Goal: Task Accomplishment & Management: Manage account settings

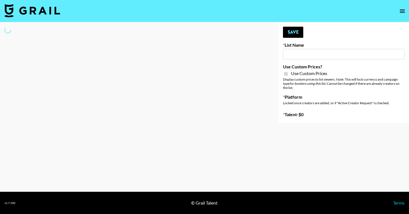
type input "[PERSON_NAME] ([DATE])"
checkbox input "true"
select select "Brand"
type input "Laifen (IG)"
checkbox input "true"
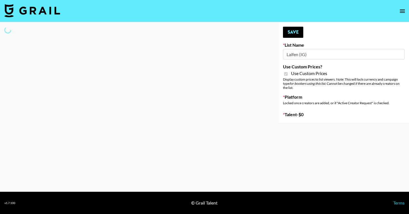
select select "Brand"
type input "Laifen (TikTok)"
checkbox input "true"
select select "Brand"
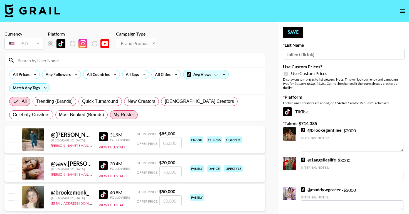
click at [113, 116] on span "My Roster" at bounding box center [123, 114] width 21 height 7
click at [113, 115] on input "My Roster" at bounding box center [113, 115] width 0 height 0
radio input "true"
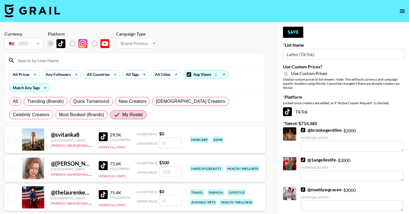
click at [10, 170] on input "checkbox" at bounding box center [11, 168] width 7 height 7
checkbox input "true"
click at [168, 174] on input "500" at bounding box center [170, 172] width 22 height 11
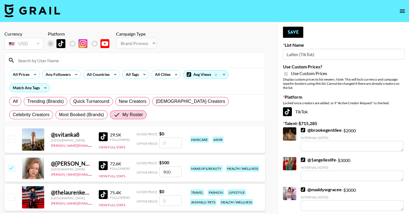
type input "900"
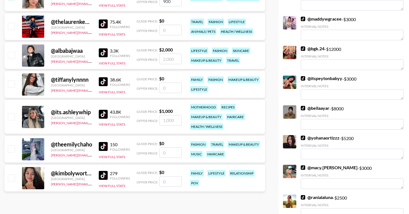
scroll to position [185, 0]
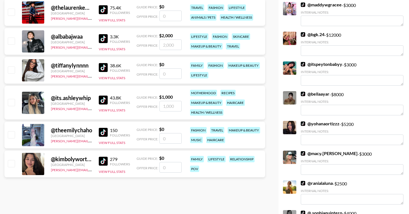
click at [9, 96] on div "@ its.ashleywhip United States yana.klimko@grail-talent.com 43.8K Followers Vie…" at bounding box center [134, 103] width 261 height 34
click at [13, 101] on input "checkbox" at bounding box center [11, 102] width 7 height 7
checkbox input "true"
type input "1000"
click at [12, 166] on input "checkbox" at bounding box center [11, 163] width 7 height 7
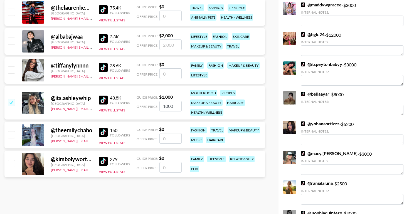
checkbox input "false"
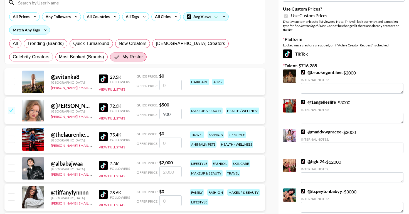
scroll to position [21, 0]
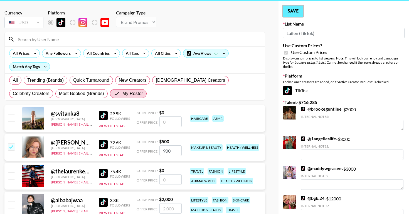
click at [296, 8] on button "Save" at bounding box center [293, 11] width 20 height 11
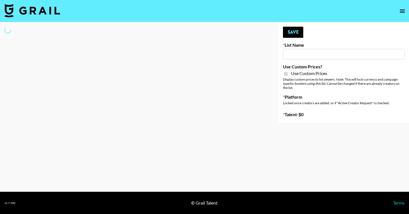
type input "Laifen (IG)"
checkbox input "true"
select select "Brand"
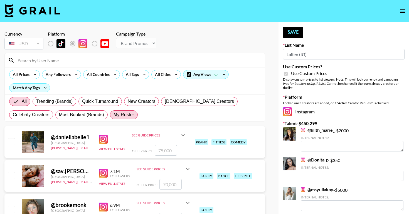
click at [113, 117] on span "My Roster" at bounding box center [123, 114] width 21 height 7
click at [113, 115] on input "My Roster" at bounding box center [113, 115] width 0 height 0
radio input "true"
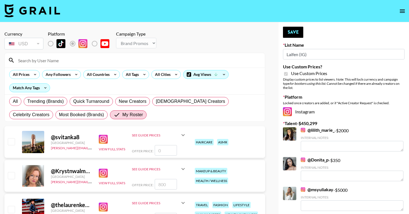
click at [11, 142] on input "checkbox" at bounding box center [11, 141] width 7 height 7
click at [10, 143] on input "checkbox" at bounding box center [11, 141] width 7 height 7
checkbox input "false"
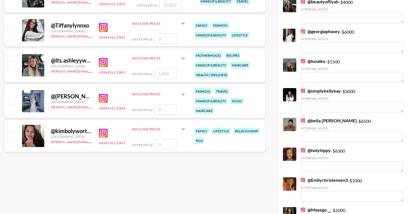
scroll to position [245, 0]
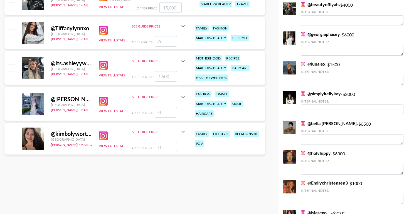
click at [12, 140] on input "checkbox" at bounding box center [11, 138] width 7 height 7
click at [155, 145] on div "Offer Price:" at bounding box center [159, 147] width 54 height 11
click at [161, 145] on input "number" at bounding box center [166, 147] width 22 height 11
checkbox input "true"
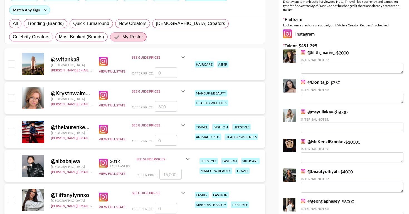
scroll to position [0, 0]
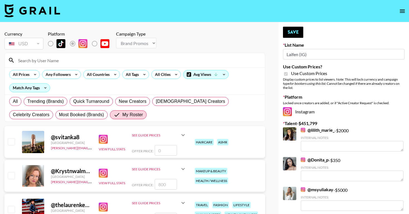
type input "1500"
click at [7, 143] on div at bounding box center [11, 141] width 9 height 9
click at [10, 143] on input "checkbox" at bounding box center [11, 141] width 7 height 7
checkbox input "false"
click at [168, 150] on input "number" at bounding box center [166, 150] width 22 height 11
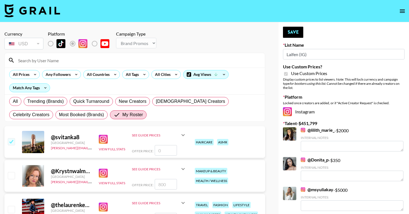
type input "8"
checkbox input "true"
checkbox input "false"
type input "7"
checkbox input "true"
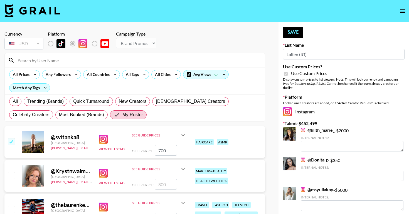
scroll to position [64, 0]
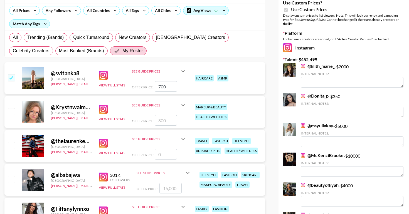
click at [157, 82] on input "700" at bounding box center [166, 86] width 22 height 11
type input "700"
checkbox input "false"
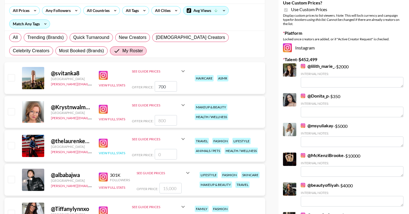
checkbox input "false"
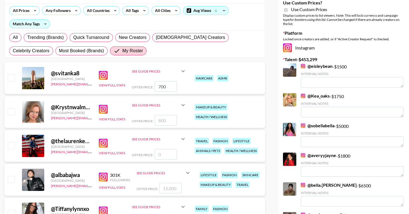
click at [165, 151] on input "number" at bounding box center [166, 154] width 22 height 11
checkbox input "true"
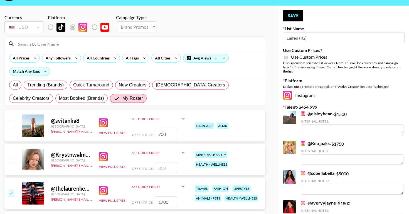
scroll to position [0, 0]
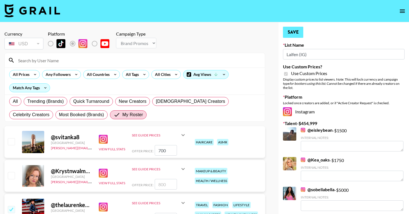
type input "1700"
click at [292, 28] on button "Save" at bounding box center [293, 32] width 20 height 11
